Goal: Information Seeking & Learning: Learn about a topic

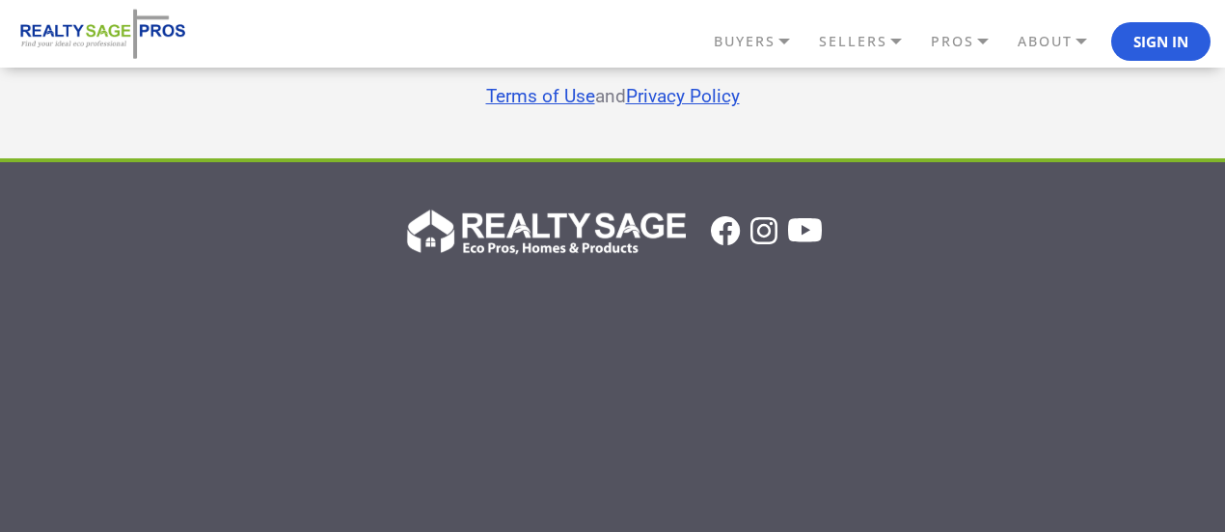
scroll to position [4448, 0]
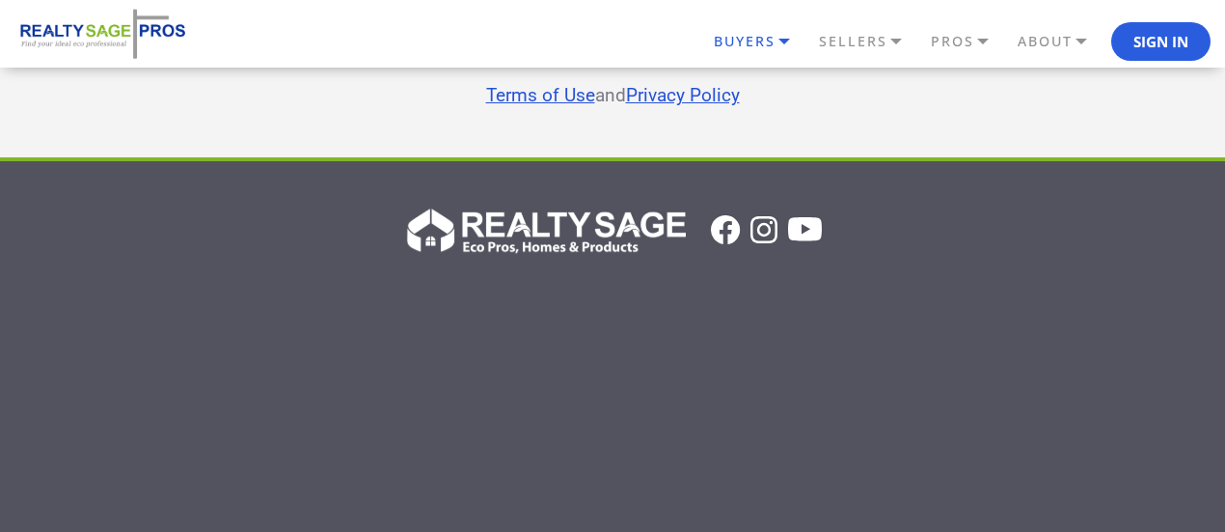
click at [786, 33] on link "BUYERS" at bounding box center [761, 41] width 105 height 33
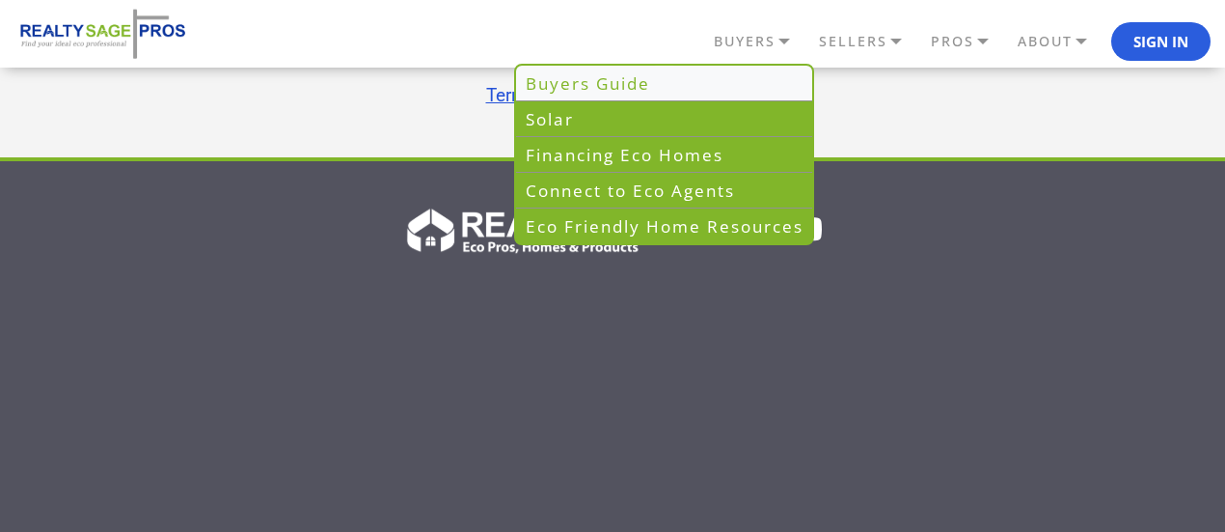
click at [753, 83] on link "Buyers Guide" at bounding box center [664, 84] width 296 height 36
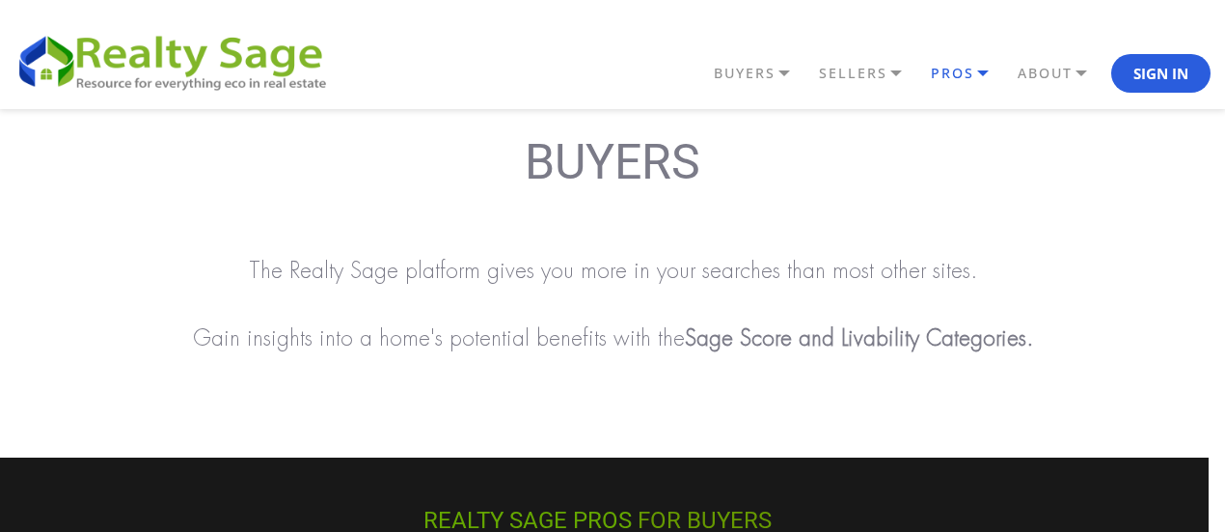
click at [935, 80] on link "PROS" at bounding box center [969, 73] width 87 height 33
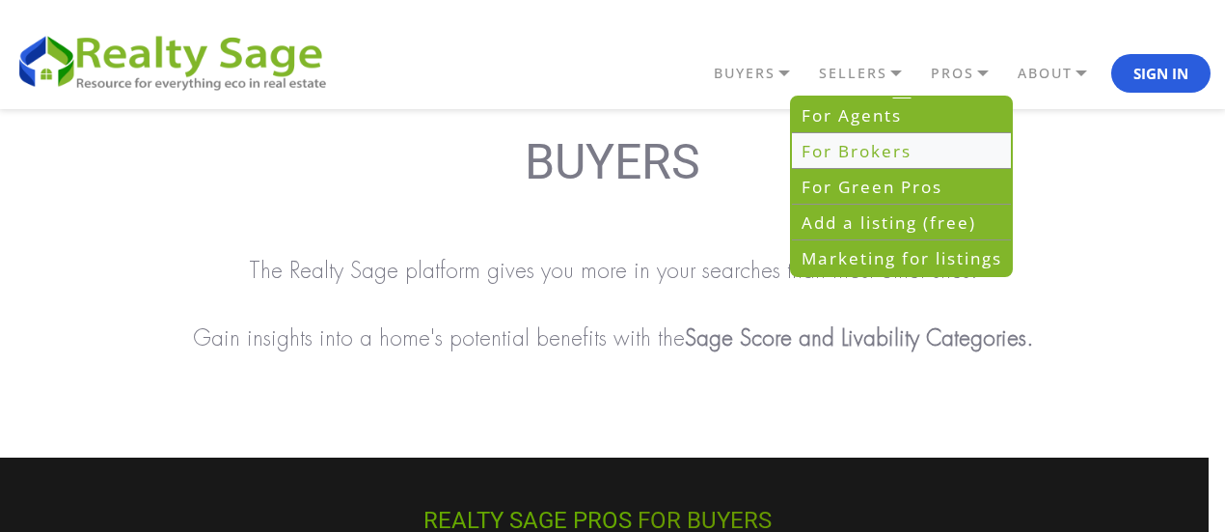
click at [947, 150] on link "For Brokers" at bounding box center [901, 151] width 219 height 36
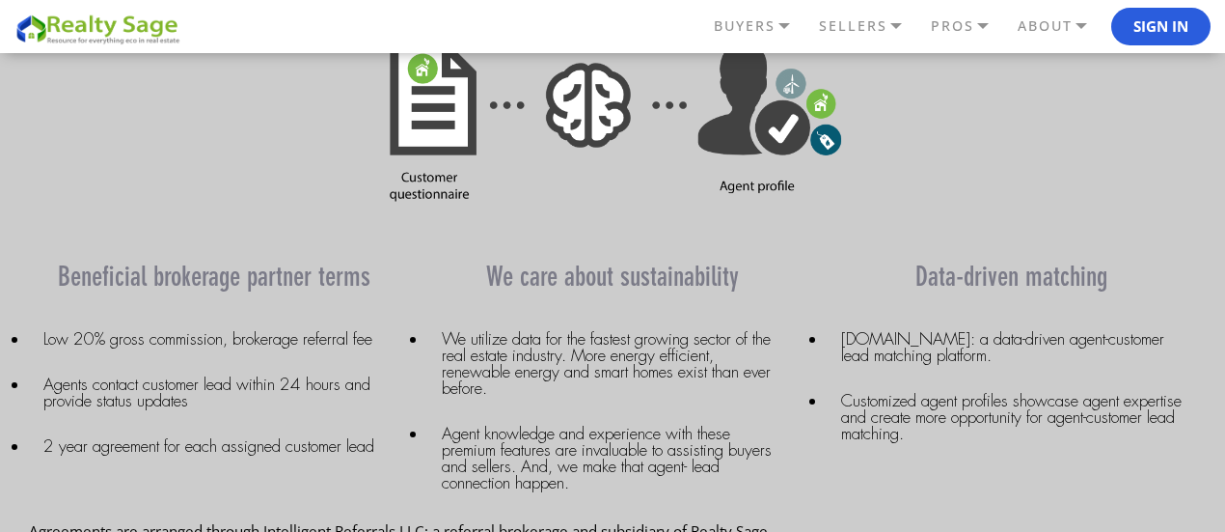
scroll to position [834, 0]
